Goal: Information Seeking & Learning: Learn about a topic

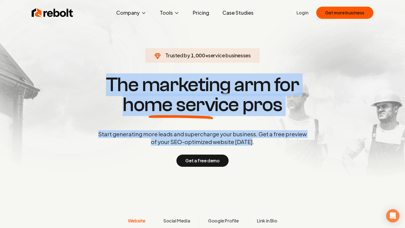
drag, startPoint x: 109, startPoint y: 80, endPoint x: 257, endPoint y: 144, distance: 160.4
click at [257, 144] on div "Trusted by 1,000 + service businesses The marketing arm for home service pros S…" at bounding box center [202, 120] width 275 height 93
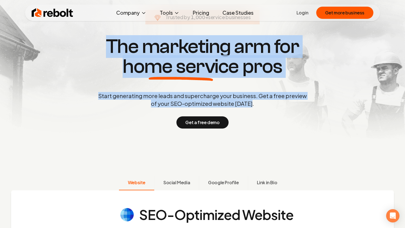
scroll to position [41, 0]
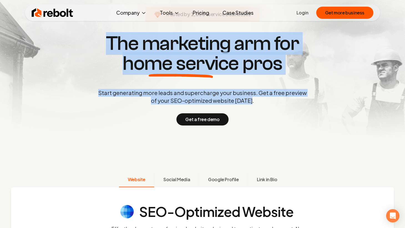
copy div "The marketing arm for home service pros Start generating more leads and superch…"
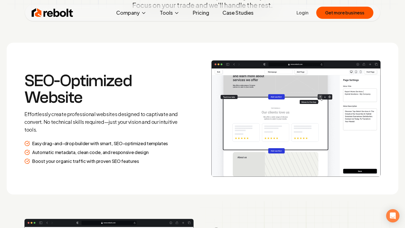
scroll to position [722, 0]
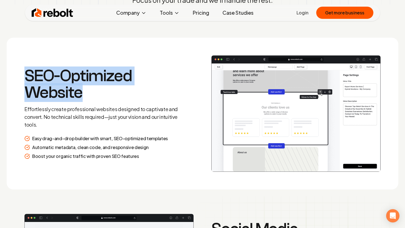
drag, startPoint x: 25, startPoint y: 73, endPoint x: 84, endPoint y: 95, distance: 62.2
click at [84, 95] on h3 "SEO-Optimized Website" at bounding box center [104, 84] width 160 height 33
copy h3 "SEO-Optimized Website"
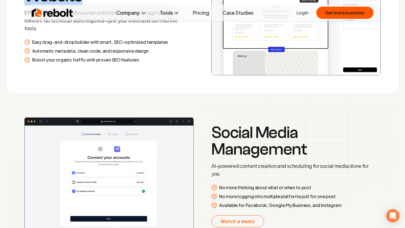
scroll to position [832, 0]
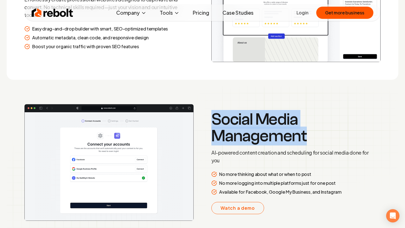
drag, startPoint x: 212, startPoint y: 116, endPoint x: 306, endPoint y: 138, distance: 97.1
click at [306, 138] on h3 "Social Media Management" at bounding box center [291, 127] width 160 height 33
copy h3 "Social Media Management"
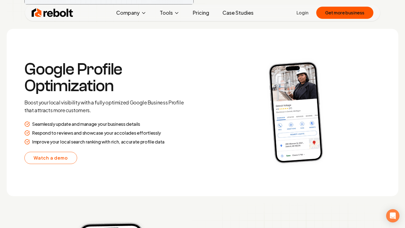
scroll to position [1060, 0]
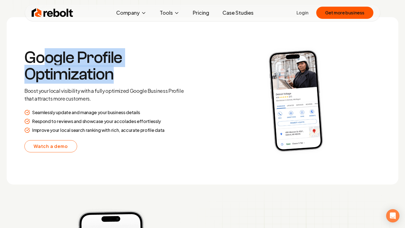
drag, startPoint x: 122, startPoint y: 76, endPoint x: 45, endPoint y: 59, distance: 78.6
click at [45, 59] on h3 "Google Profile Optimization" at bounding box center [104, 65] width 160 height 33
drag, startPoint x: 25, startPoint y: 56, endPoint x: 124, endPoint y: 72, distance: 99.6
click at [124, 72] on h3 "Google Profile Optimization" at bounding box center [104, 65] width 160 height 33
copy h3 "Google Profile Optimization"
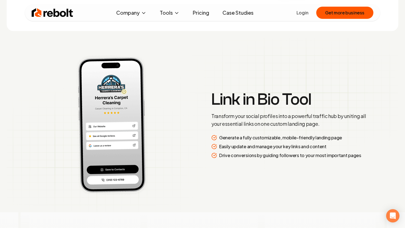
scroll to position [1217, 0]
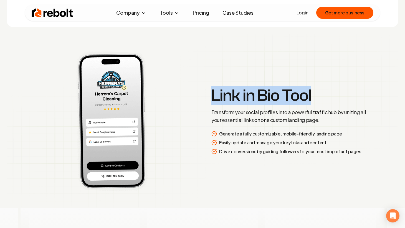
drag, startPoint x: 212, startPoint y: 94, endPoint x: 311, endPoint y: 100, distance: 99.6
click at [311, 100] on h3 "Link in Bio Tool" at bounding box center [291, 95] width 160 height 17
copy h3 "Link in Bio Tool"
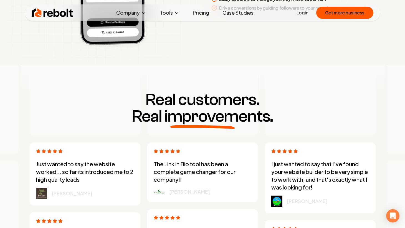
scroll to position [1378, 0]
